Goal: Information Seeking & Learning: Compare options

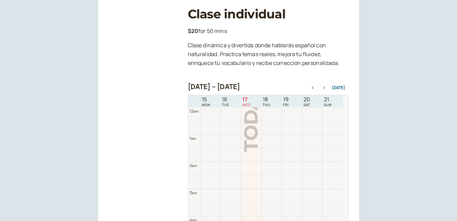
scroll to position [218, 0]
